Goal: Entertainment & Leisure: Consume media (video, audio)

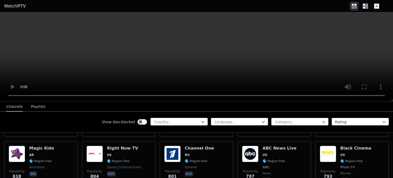
scroll to position [1174, 0]
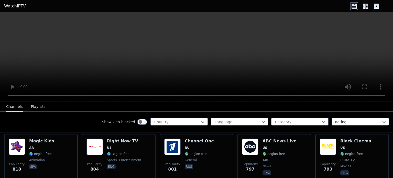
click at [39, 107] on button "Playlists" at bounding box center [38, 107] width 15 height 10
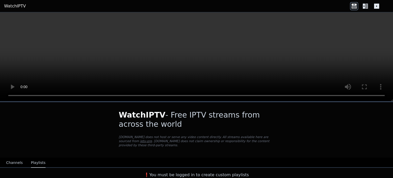
click at [377, 6] on icon at bounding box center [377, 6] width 8 height 8
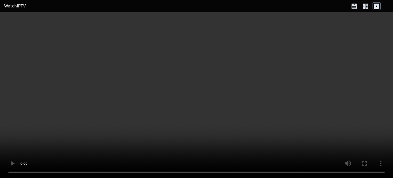
click at [377, 6] on icon at bounding box center [377, 6] width 8 height 8
click at [363, 6] on icon at bounding box center [364, 6] width 2 height 5
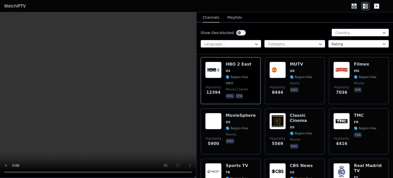
scroll to position [77, 0]
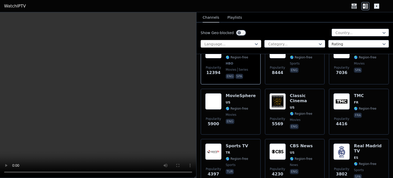
click at [247, 43] on div at bounding box center [229, 43] width 50 height 5
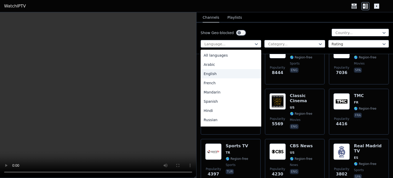
click at [231, 74] on div "English" at bounding box center [231, 73] width 61 height 9
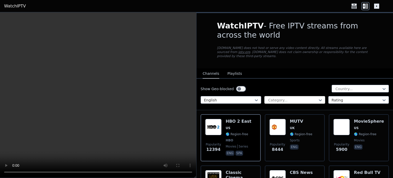
click at [290, 97] on div at bounding box center [293, 99] width 50 height 5
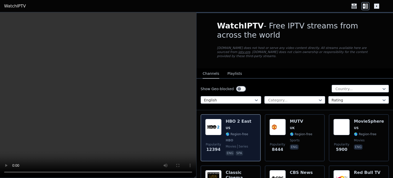
click at [213, 122] on img at bounding box center [213, 127] width 16 height 16
click at [215, 122] on img at bounding box center [213, 127] width 16 height 16
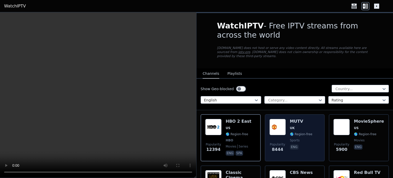
click at [277, 122] on img at bounding box center [277, 127] width 16 height 16
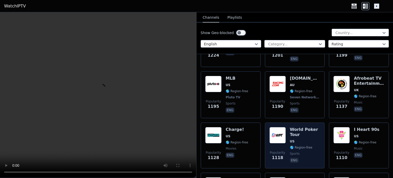
scroll to position [819, 0]
